Goal: Information Seeking & Learning: Learn about a topic

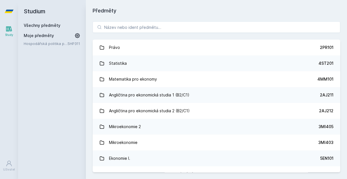
click at [108, 36] on div "Právo 2PR101 Statistika 4ST201 Matematika pro ekonomy 4MM101 Angličtina pro eko…" at bounding box center [216, 97] width 261 height 164
click at [112, 28] on input "search" at bounding box center [217, 26] width 248 height 11
paste input "Seminář z oceňování podniků"
type input "Seminář z oceňování podniků"
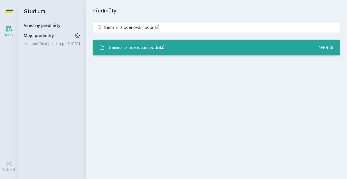
click at [143, 45] on div "Seminář z oceňování podniků" at bounding box center [136, 47] width 55 height 11
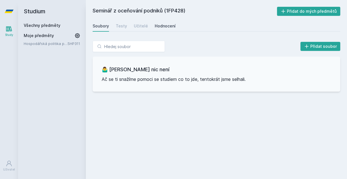
click at [166, 29] on link "Hodnocení" at bounding box center [165, 25] width 21 height 11
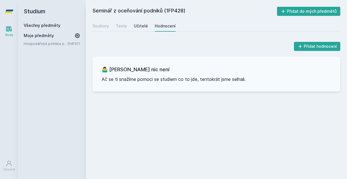
click at [137, 27] on div "Učitelé" at bounding box center [141, 26] width 14 height 6
click at [122, 27] on div "Testy" at bounding box center [121, 26] width 11 height 6
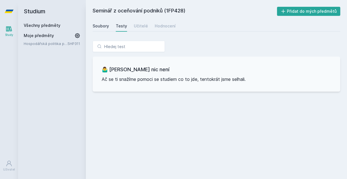
click at [98, 28] on div "Soubory" at bounding box center [101, 26] width 16 height 6
click at [146, 26] on div "Soubory Testy Učitelé Hodnocení" at bounding box center [217, 25] width 248 height 11
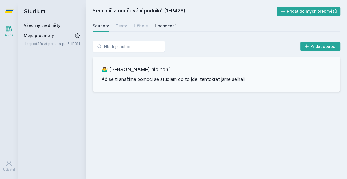
click at [160, 25] on div "Hodnocení" at bounding box center [165, 26] width 21 height 6
click at [95, 29] on link "Soubory" at bounding box center [101, 25] width 16 height 11
click at [63, 44] on link "Hospodářská politika pro země bohaté na přírodní zdroje" at bounding box center [46, 44] width 44 height 6
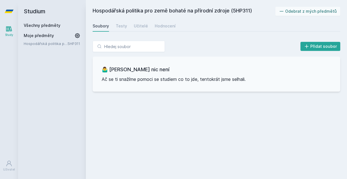
click at [48, 36] on span "Moje předměty" at bounding box center [39, 36] width 30 height 6
click at [44, 24] on link "Všechny předměty" at bounding box center [42, 25] width 37 height 5
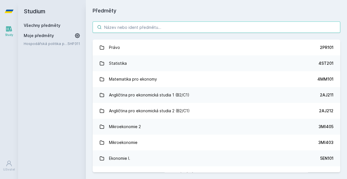
click at [113, 23] on input "search" at bounding box center [217, 26] width 248 height 11
paste input "Finanční řízení koncernu"
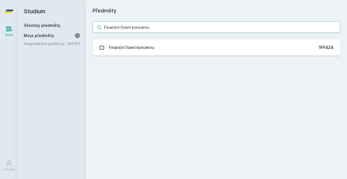
type input "Finanční řízení koncernu"
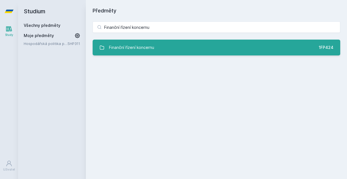
click at [133, 45] on div "Finanční řízení koncernu" at bounding box center [131, 47] width 45 height 11
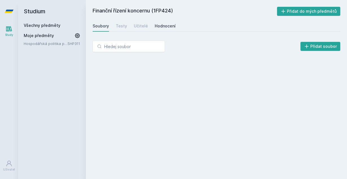
click at [162, 23] on link "Hodnocení" at bounding box center [165, 25] width 21 height 11
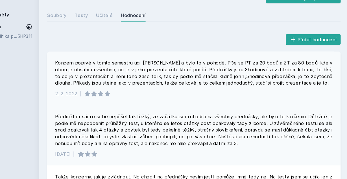
scroll to position [70, 0]
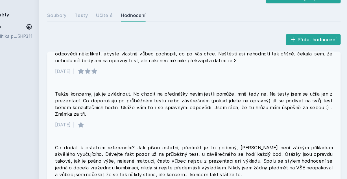
click at [146, 93] on div "Takže koncerny, jak je zvládnout. No chodit na přednášky nevím jestli pomůže, m…" at bounding box center [216, 100] width 234 height 23
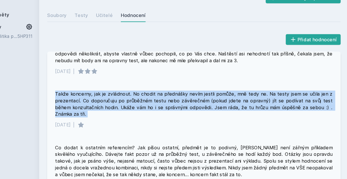
click at [146, 93] on div "Takže koncerny, jak je zvládnout. No chodit na přednášky nevím jestli pomůže, m…" at bounding box center [216, 100] width 234 height 23
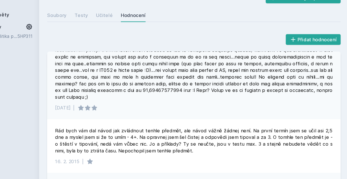
scroll to position [280, 0]
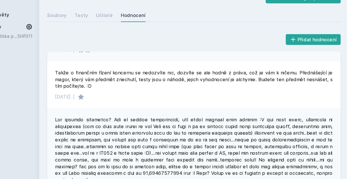
click at [179, 123] on div at bounding box center [216, 139] width 234 height 57
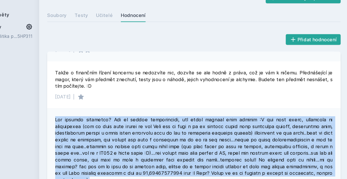
click at [179, 123] on div at bounding box center [216, 139] width 234 height 57
click at [180, 121] on div at bounding box center [216, 139] width 234 height 57
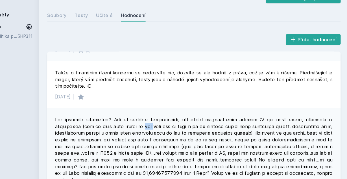
click at [180, 121] on div at bounding box center [216, 139] width 234 height 57
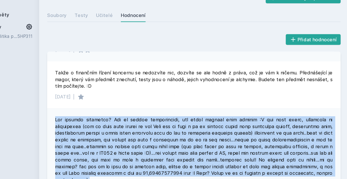
click at [180, 121] on div at bounding box center [216, 139] width 234 height 57
click at [140, 125] on div at bounding box center [216, 139] width 234 height 57
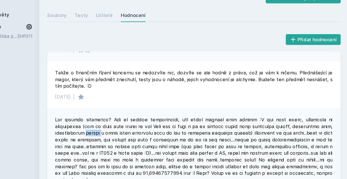
click at [140, 125] on div at bounding box center [216, 139] width 234 height 57
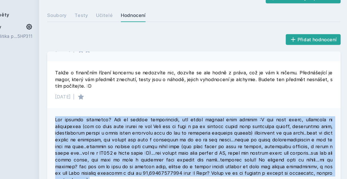
click at [140, 125] on div at bounding box center [216, 139] width 234 height 57
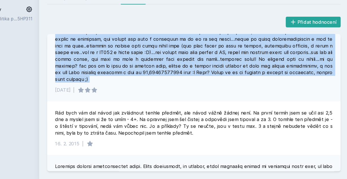
scroll to position [350, 0]
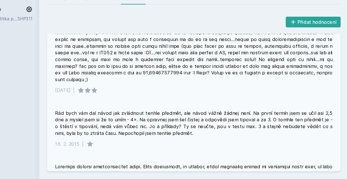
click at [165, 128] on div "Rád bych vám dal návod jak zvládnout tenhle předmět, ale návod vážně žádnej nen…" at bounding box center [216, 131] width 234 height 23
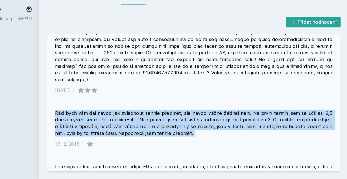
click at [165, 128] on div "Rád bych vám dal návod jak zvládnout tenhle předmět, ale návod vážně žádnej nen…" at bounding box center [216, 131] width 234 height 23
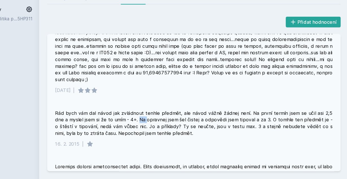
click at [165, 128] on div "Rád bych vám dal návod jak zvládnout tenhle předmět, ale návod vážně žádnej nen…" at bounding box center [216, 131] width 234 height 23
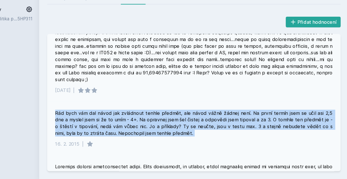
click at [165, 128] on div "Rád bych vám dal návod jak zvládnout tenhle předmět, ale návod vážně žádnej nen…" at bounding box center [216, 131] width 234 height 23
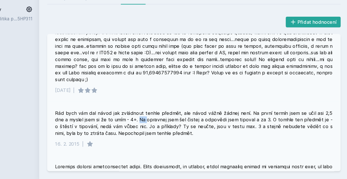
click at [165, 128] on div "Rád bych vám dal návod jak zvládnout tenhle předmět, ale návod vážně žádnej nen…" at bounding box center [216, 131] width 234 height 23
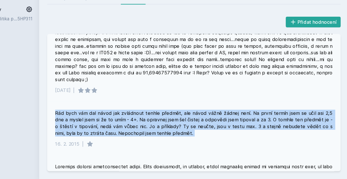
click at [165, 128] on div "Rád bych vám dal návod jak zvládnout tenhle předmět, ale návod vážně žádnej nen…" at bounding box center [216, 131] width 234 height 23
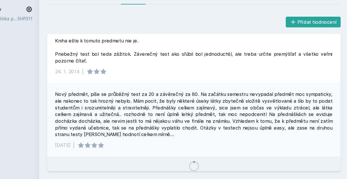
scroll to position [1224, 0]
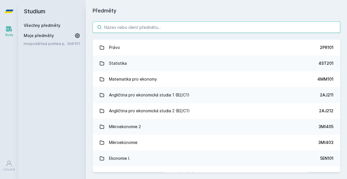
click at [145, 25] on input "search" at bounding box center [217, 26] width 248 height 11
paste input "F"
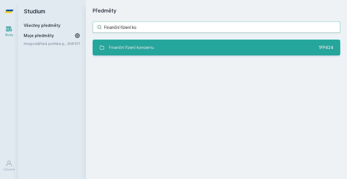
type input "Finanční řízení ko"
click at [154, 48] on div "Finanční řízení koncernu" at bounding box center [131, 47] width 45 height 11
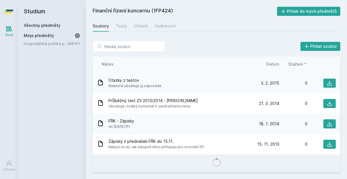
scroll to position [146, 0]
